Goal: Information Seeking & Learning: Learn about a topic

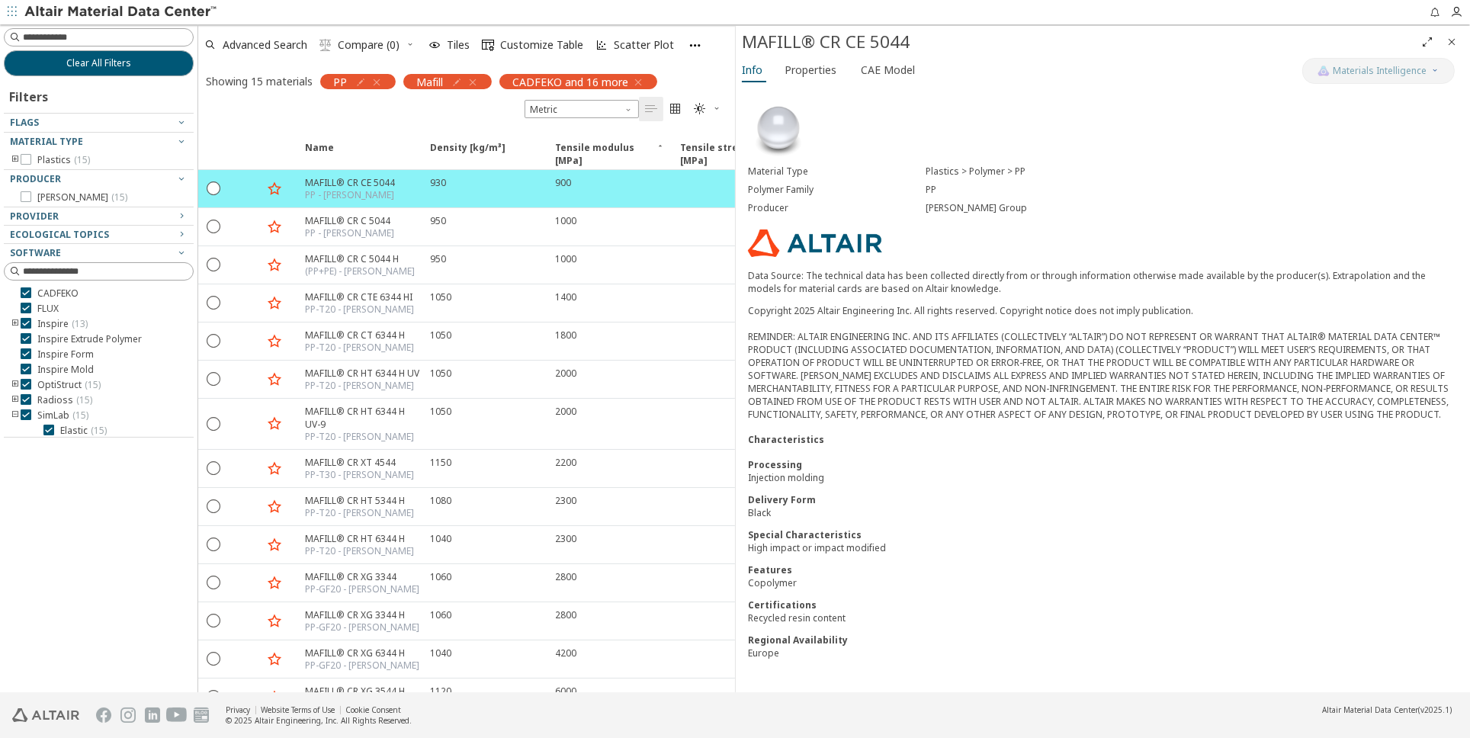
drag, startPoint x: 477, startPoint y: 79, endPoint x: 462, endPoint y: 82, distance: 14.7
click at [477, 79] on icon "button" at bounding box center [473, 82] width 12 height 12
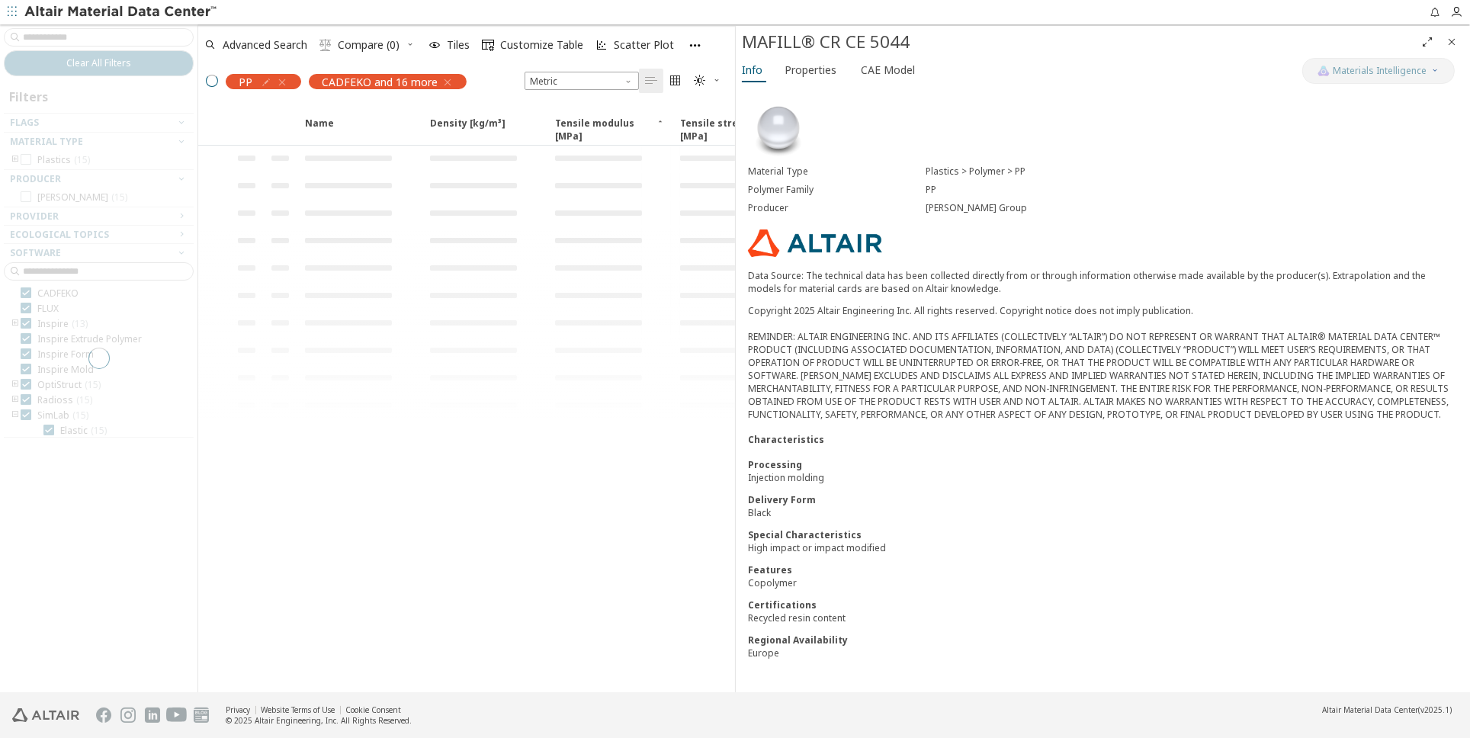
click at [288, 79] on div "PP" at bounding box center [263, 81] width 75 height 15
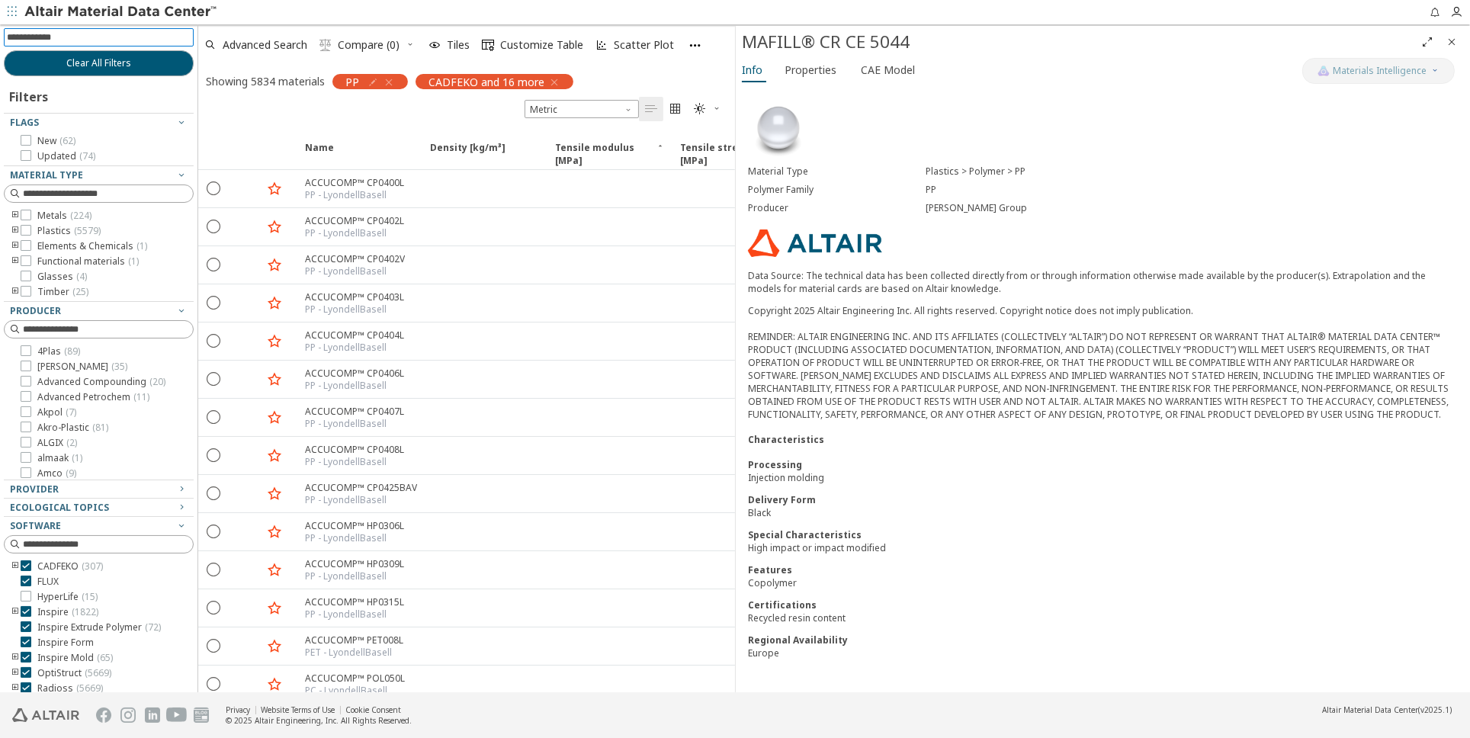
click at [93, 37] on input at bounding box center [100, 37] width 187 height 17
type input "***"
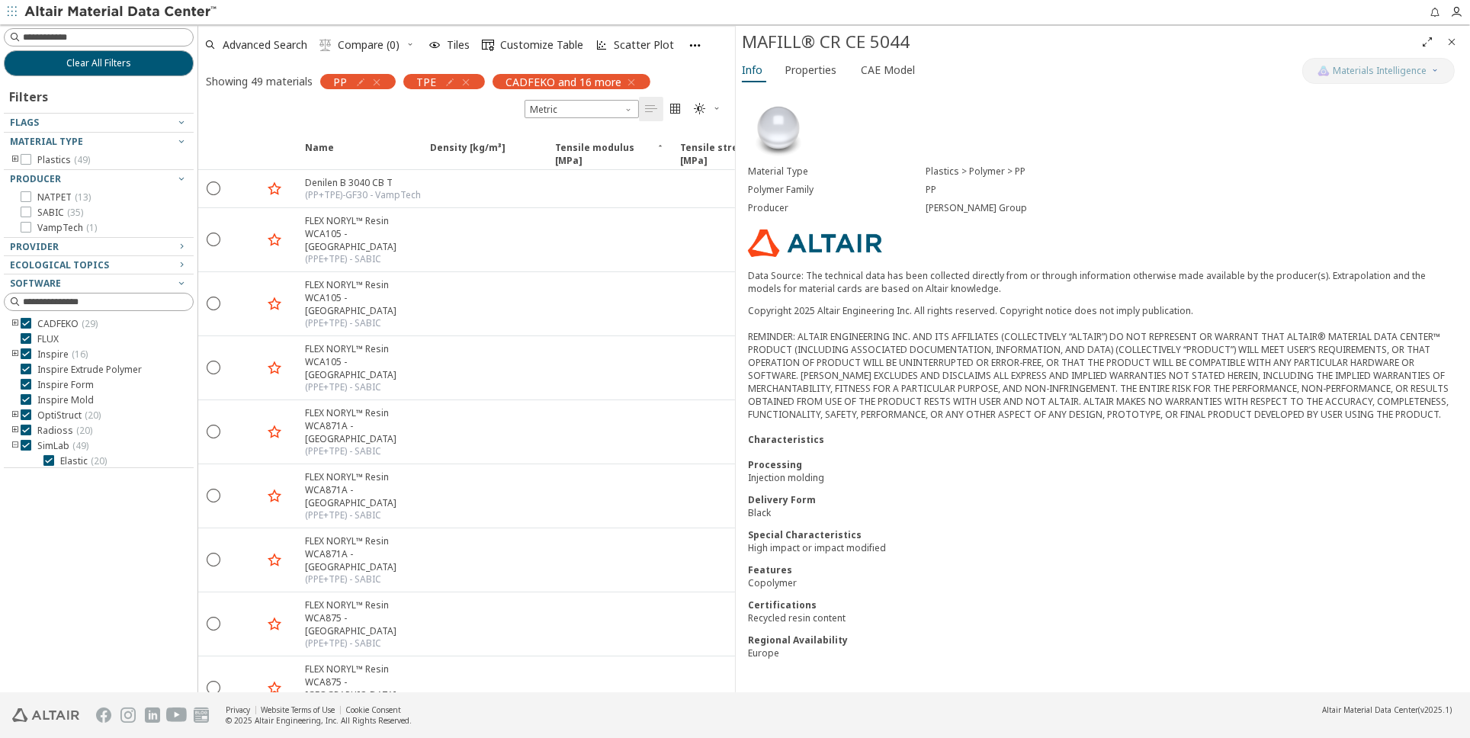
click at [382, 80] on icon "button" at bounding box center [377, 82] width 12 height 12
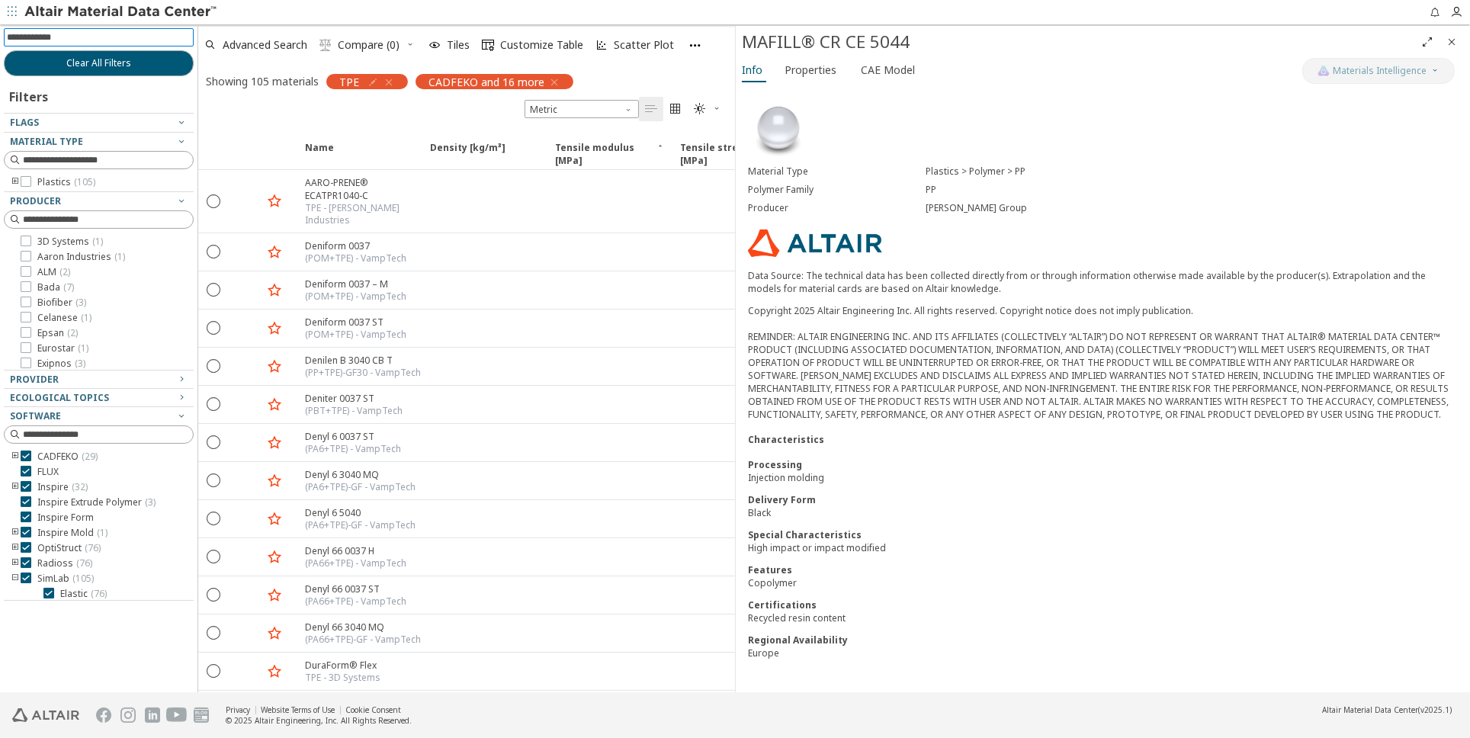
click at [50, 41] on input at bounding box center [100, 37] width 187 height 17
type input "*******"
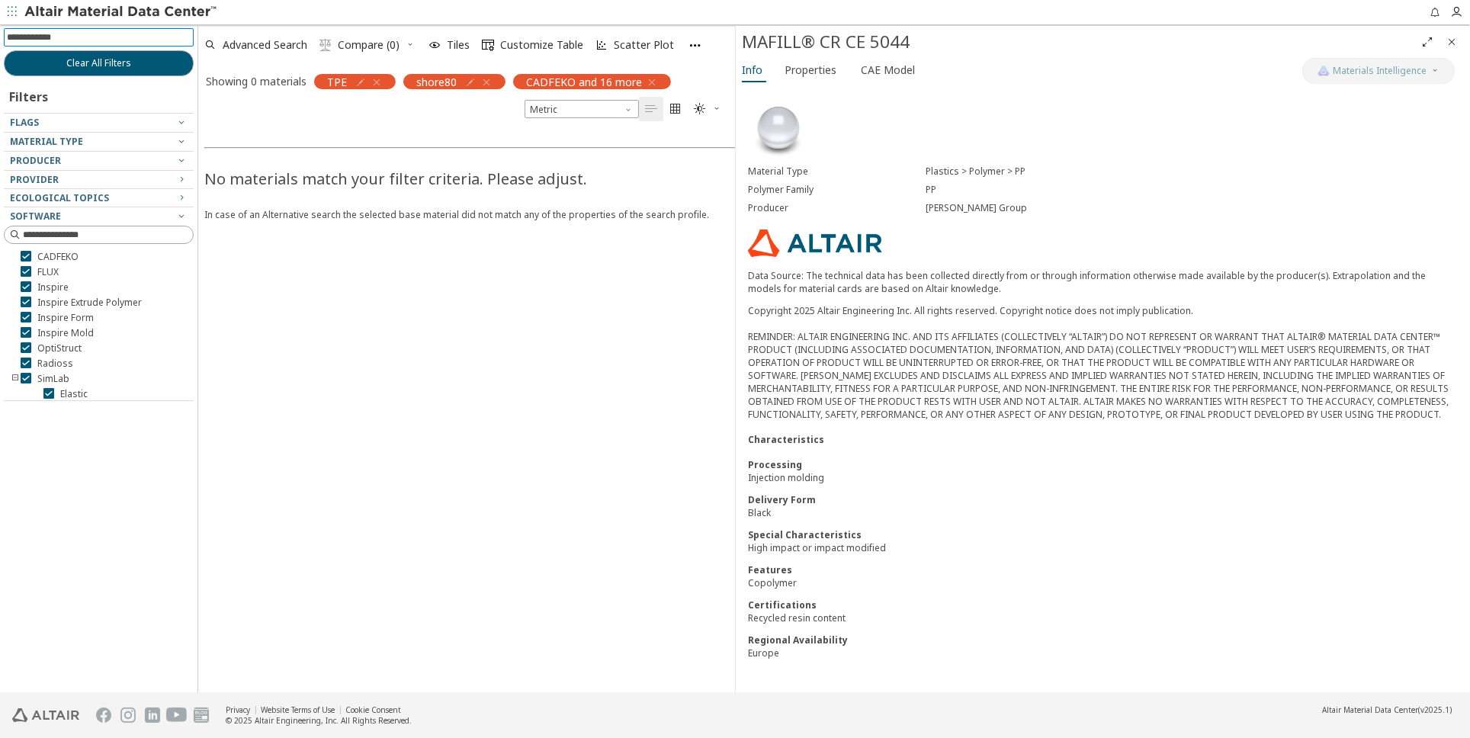
click at [480, 78] on icon "button" at bounding box center [486, 82] width 12 height 12
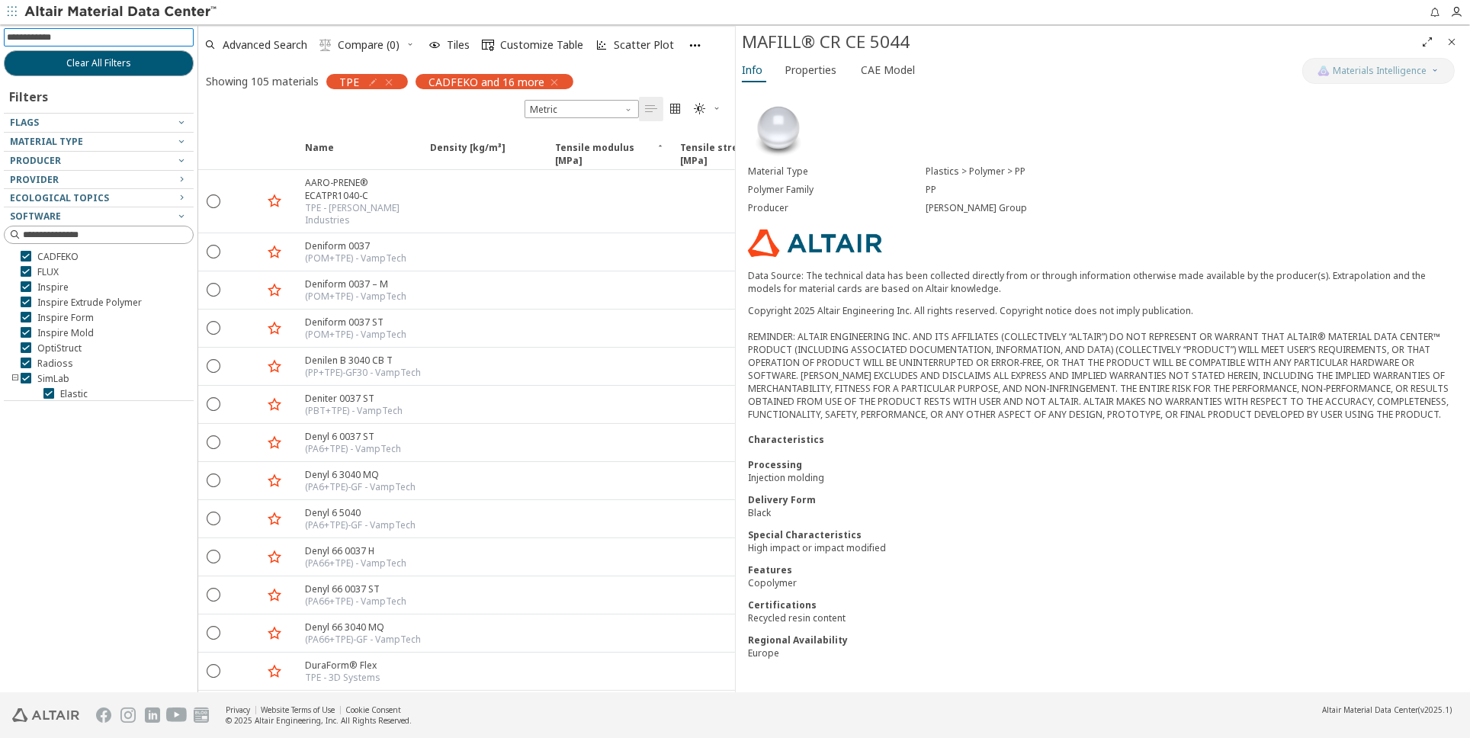
click at [71, 36] on input at bounding box center [100, 37] width 187 height 17
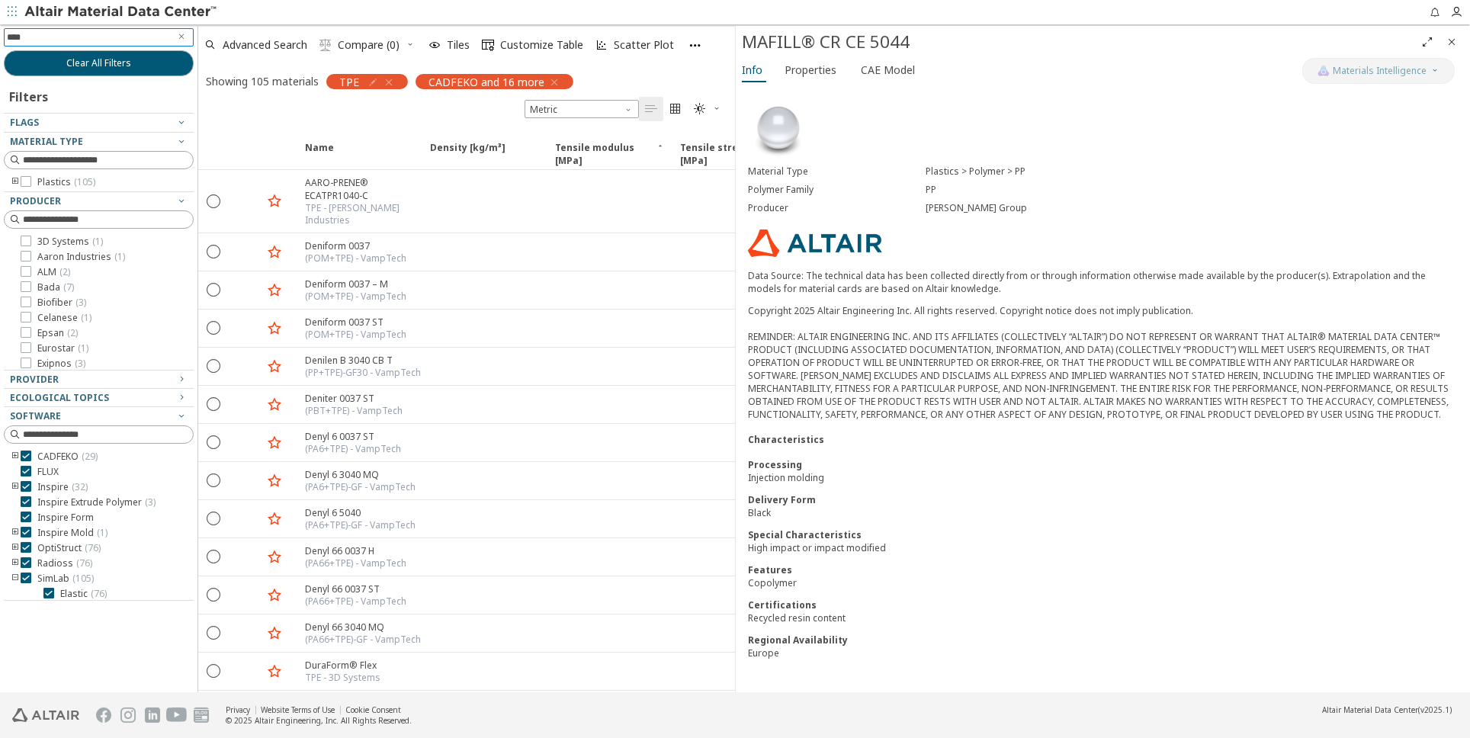
type input "*****"
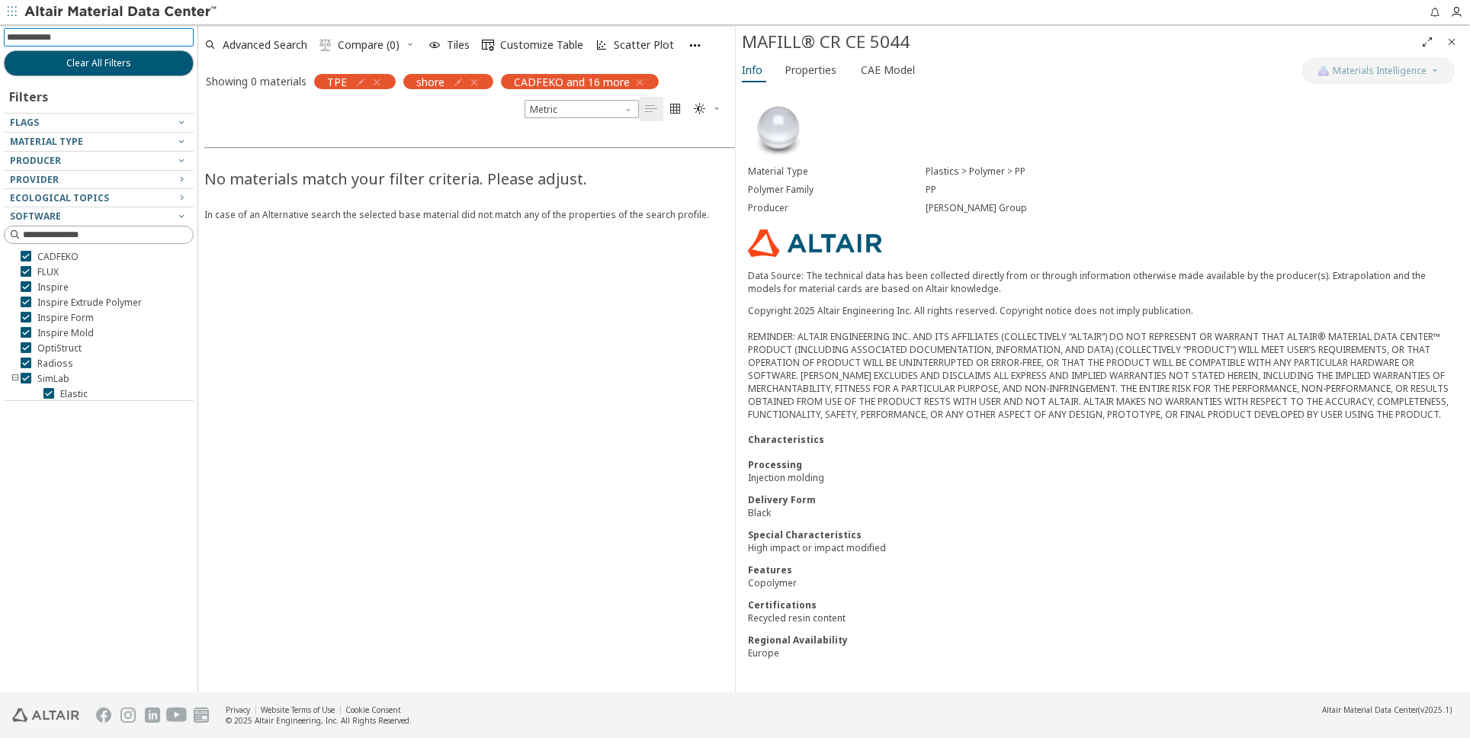
click at [474, 80] on icon "button" at bounding box center [474, 82] width 12 height 12
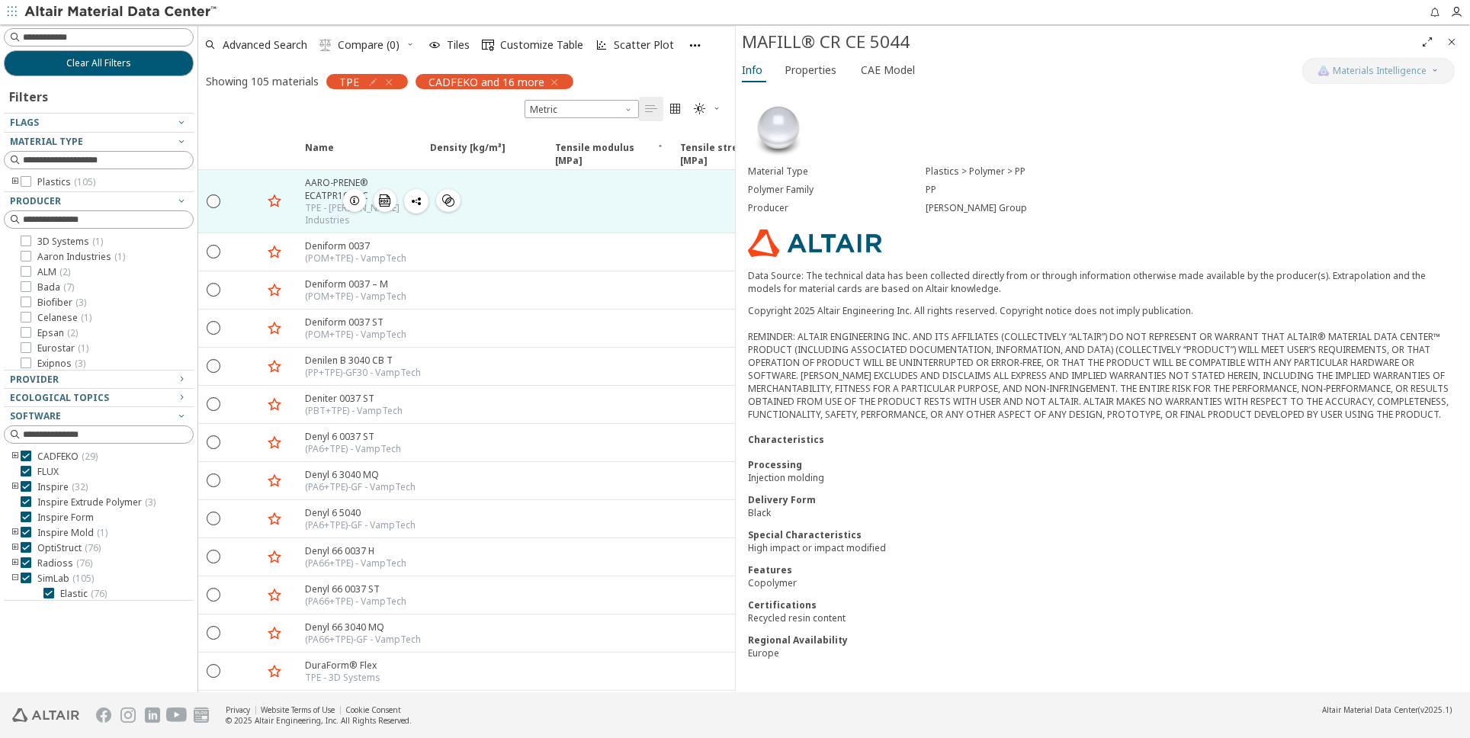
click at [323, 191] on div "AARO-PRENE® ECATPR1040-C" at bounding box center [363, 189] width 116 height 26
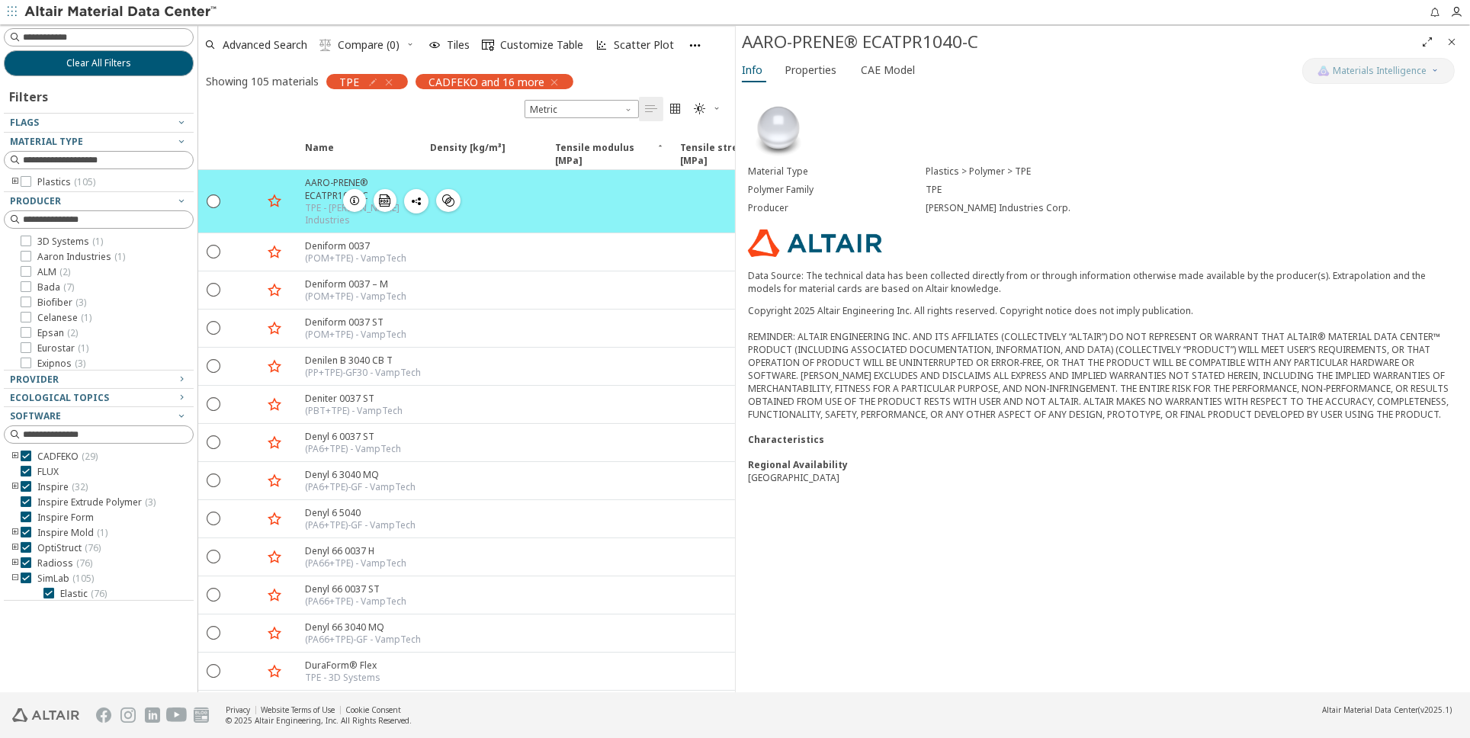
click at [323, 191] on div "AARO-PRENE® ECATPR1040-C" at bounding box center [363, 189] width 116 height 26
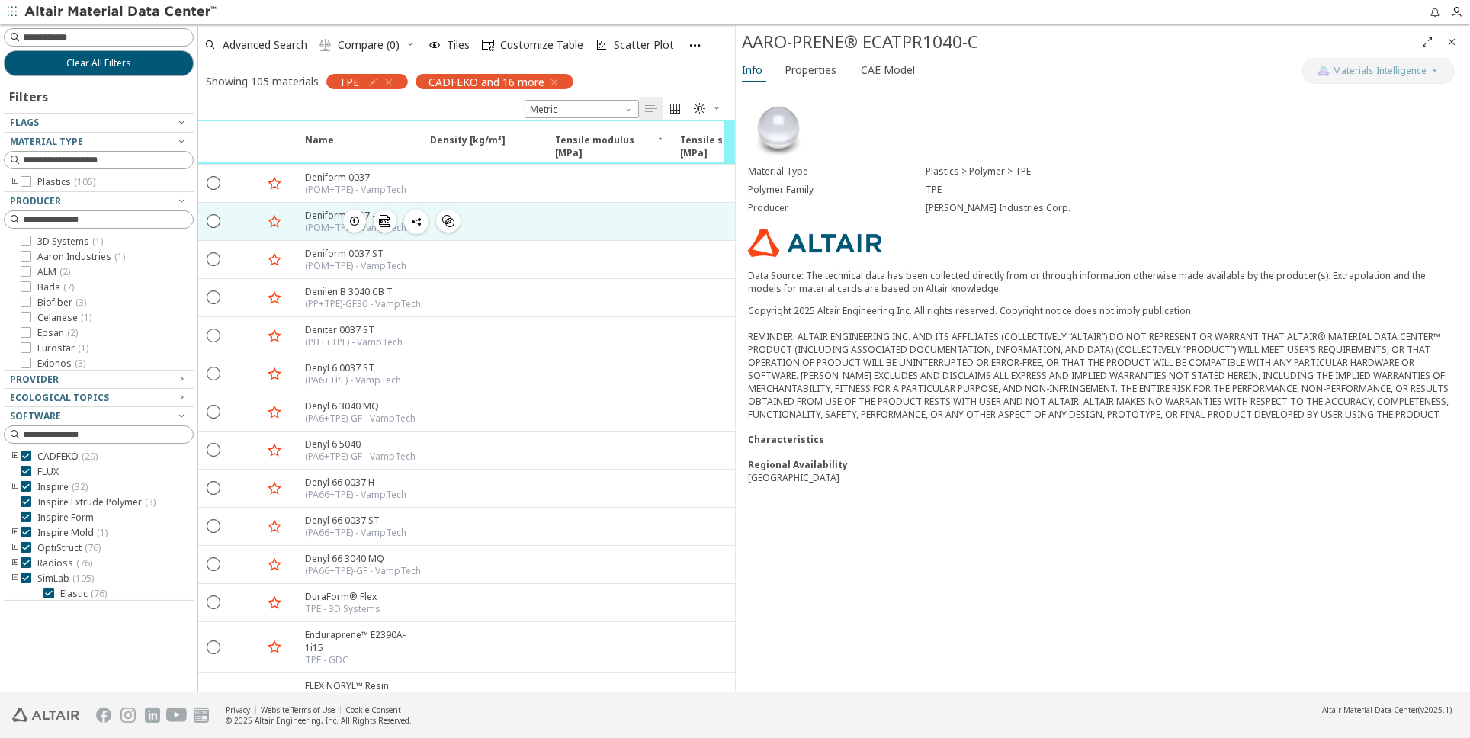
scroll to position [138, 0]
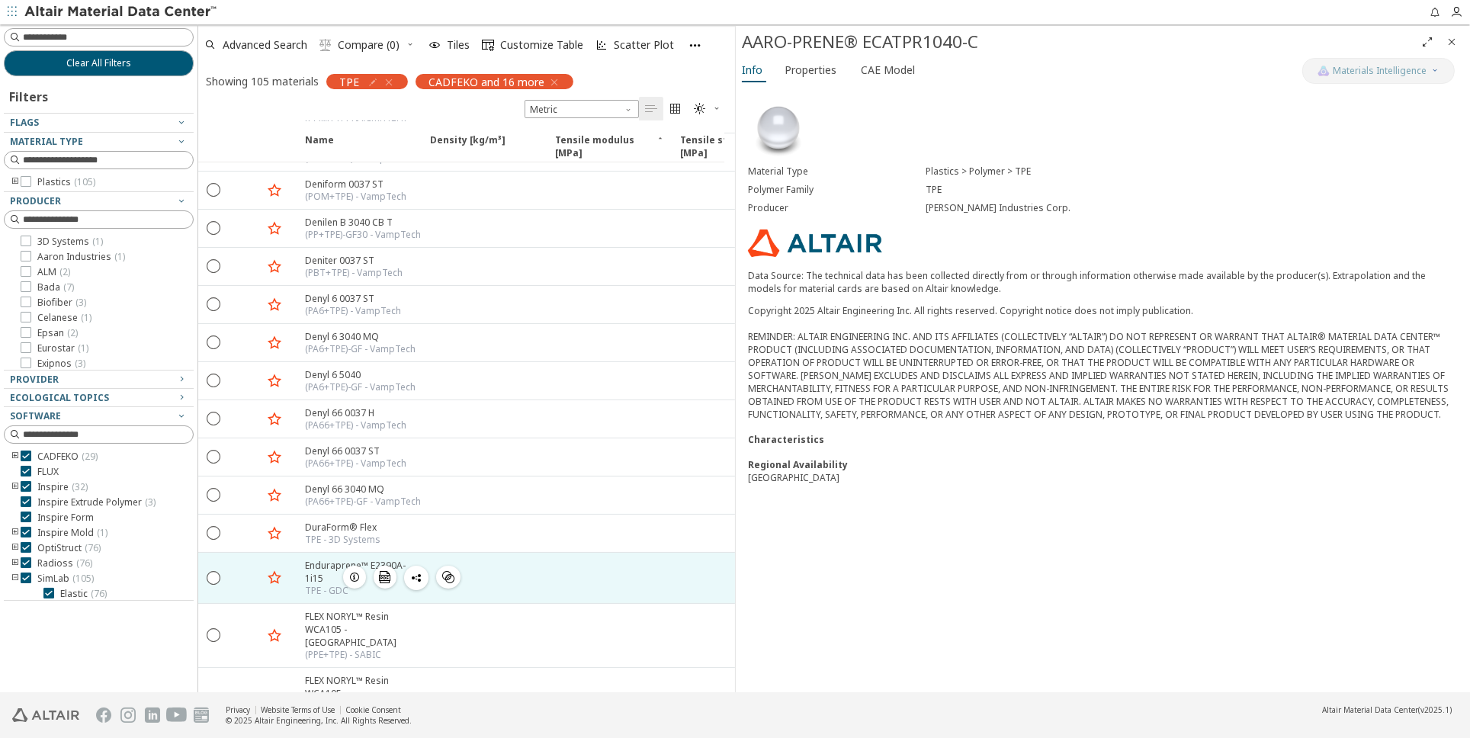
click at [320, 559] on div "Enduraprene™ E2390A-1i15" at bounding box center [363, 572] width 116 height 26
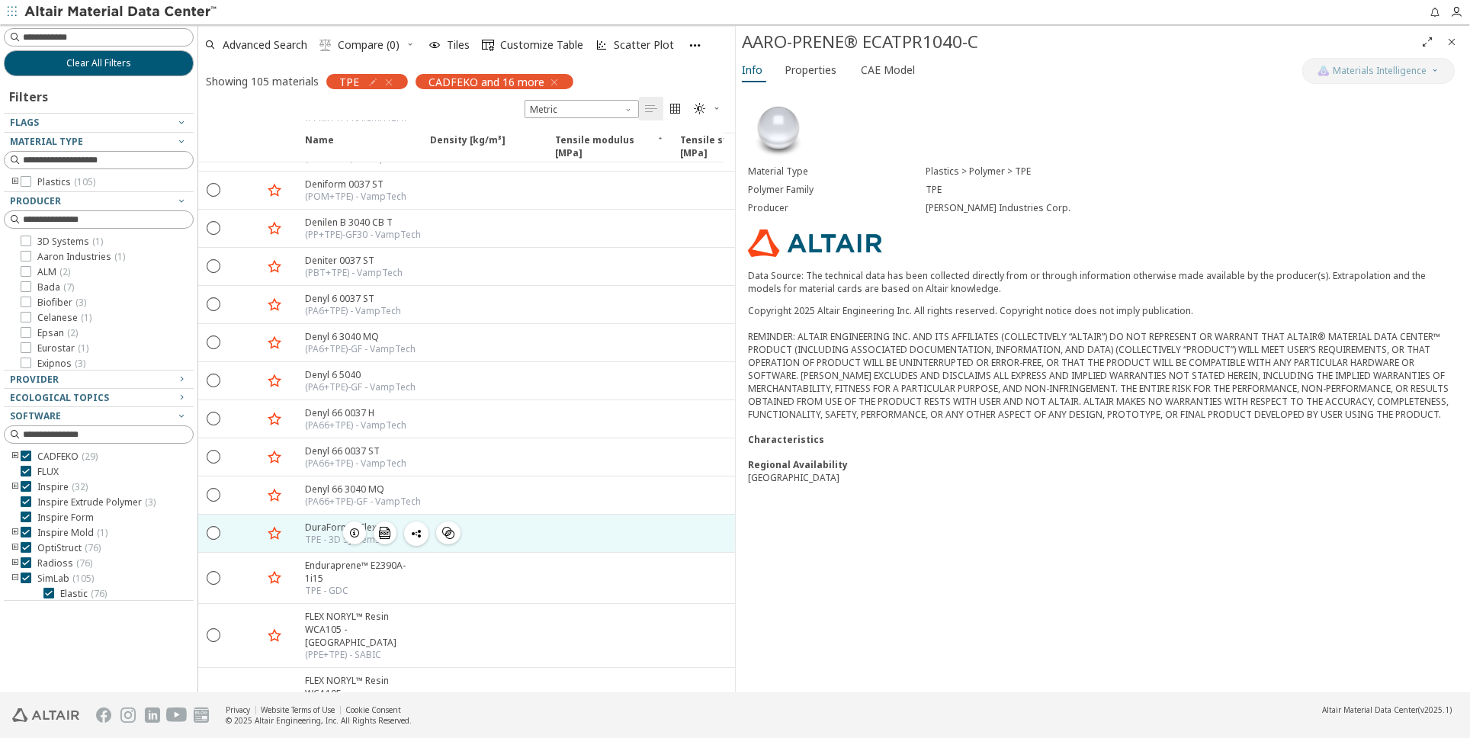
click at [315, 534] on div "TPE - 3D Systems" at bounding box center [342, 540] width 75 height 12
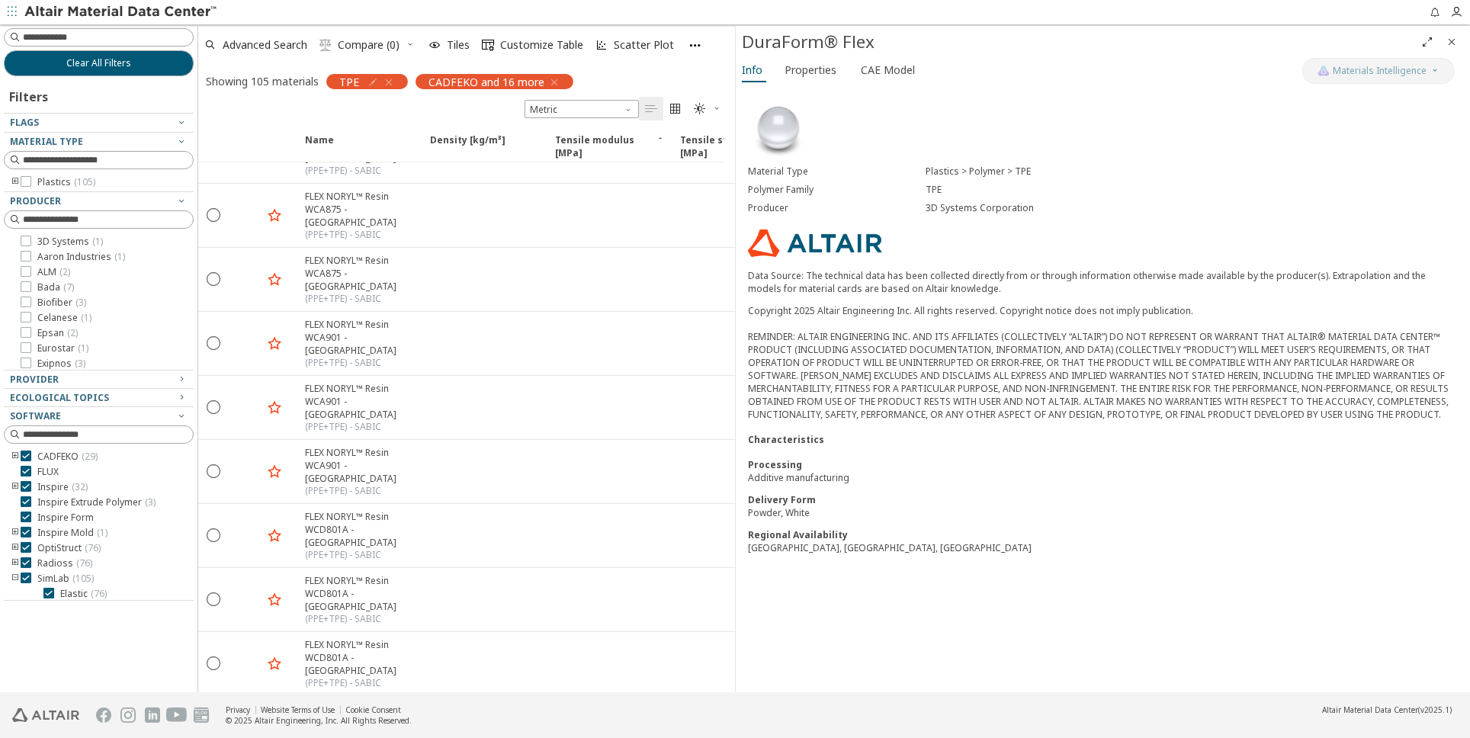
scroll to position [938, 0]
drag, startPoint x: 390, startPoint y: 79, endPoint x: 24, endPoint y: 24, distance: 370.3
click at [390, 79] on icon "button" at bounding box center [389, 82] width 12 height 12
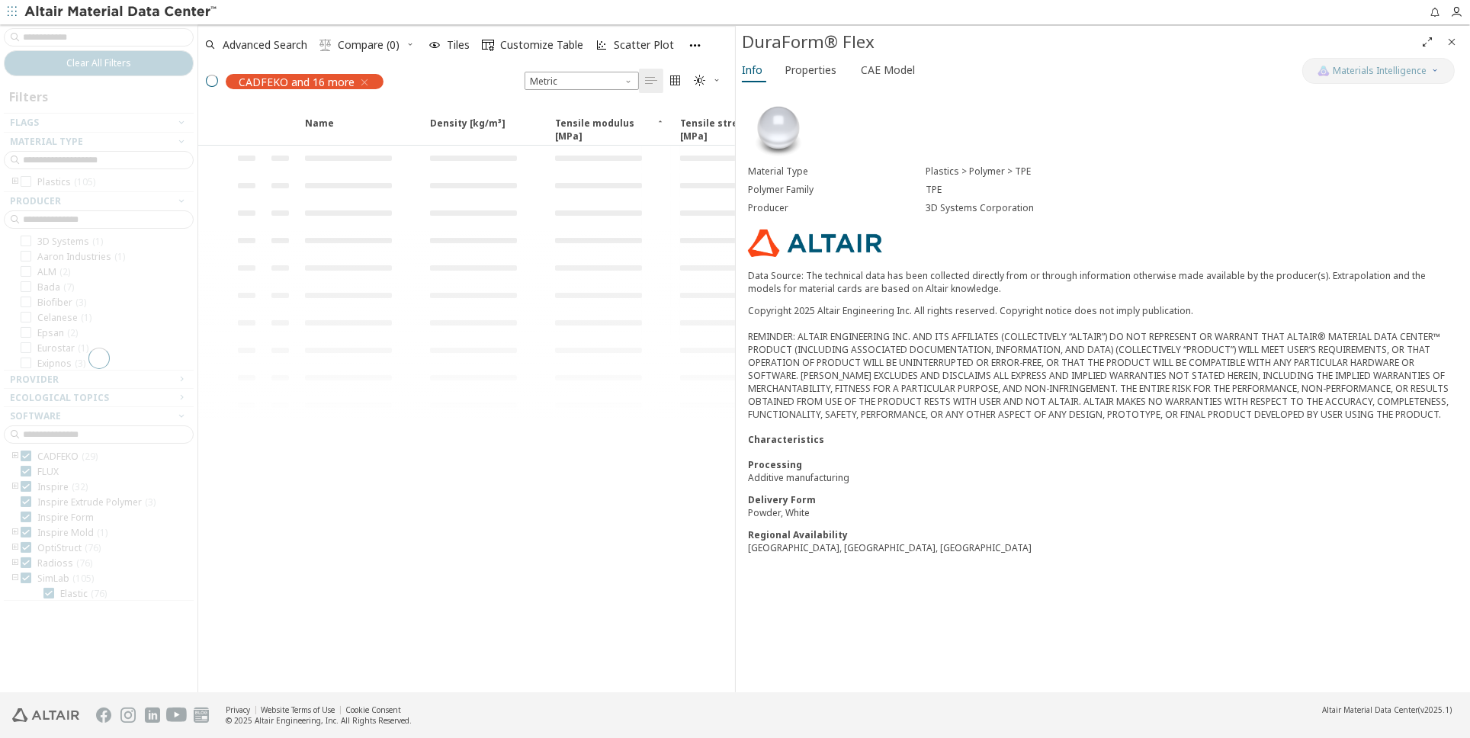
click at [39, 35] on div at bounding box center [99, 358] width 198 height 668
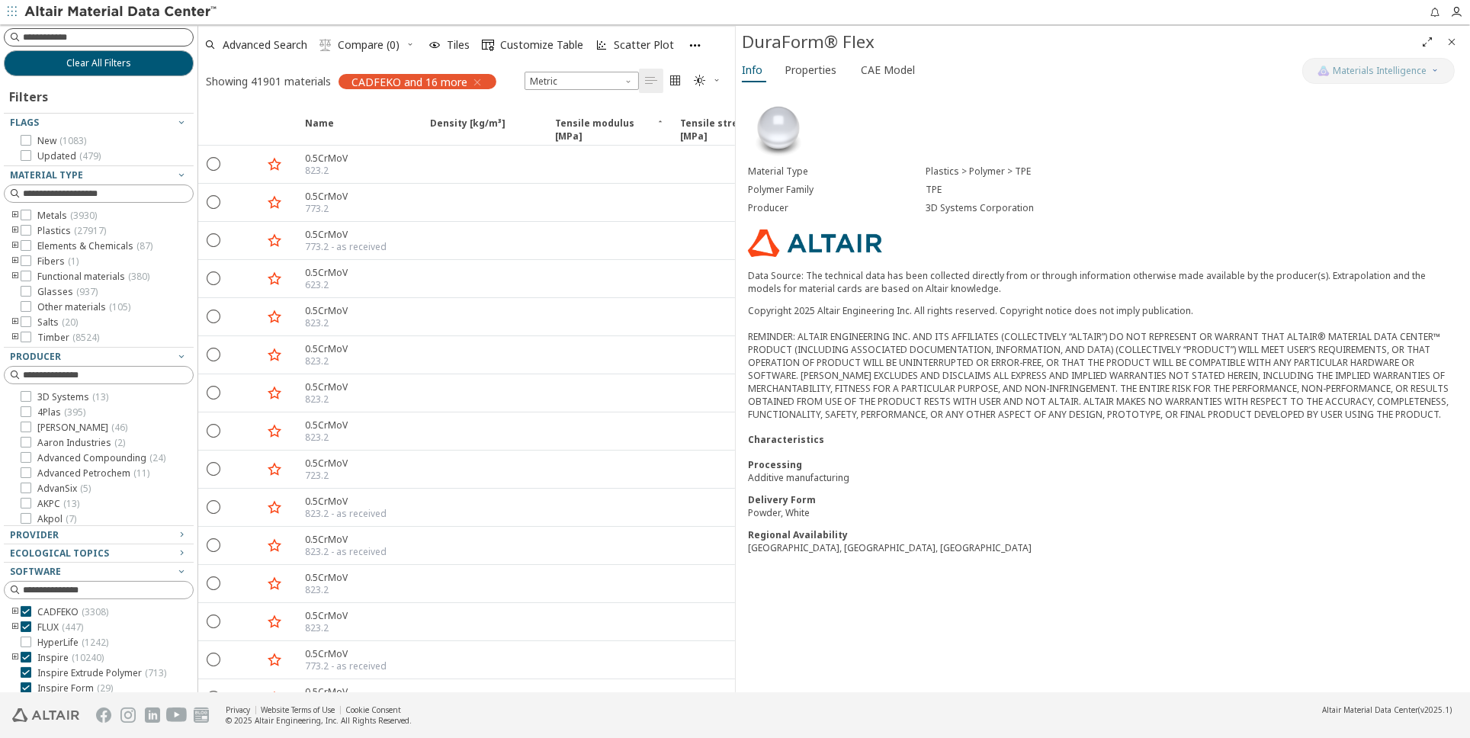
click at [53, 38] on input at bounding box center [108, 37] width 170 height 15
type input "**********"
